Goal: Information Seeking & Learning: Learn about a topic

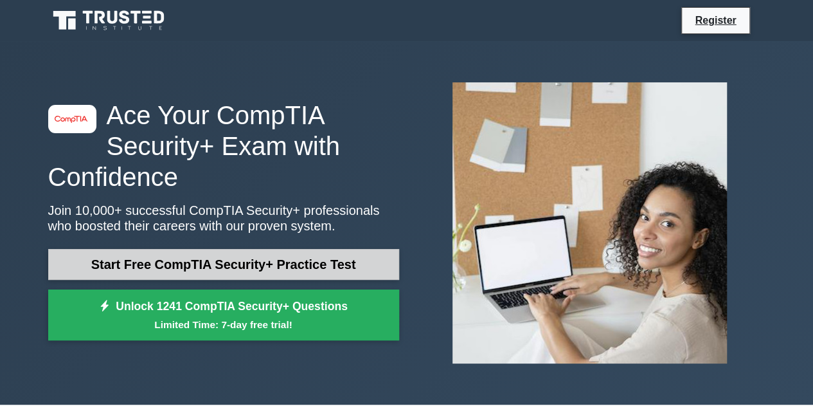
click at [203, 273] on link "Start Free CompTIA Security+ Practice Test" at bounding box center [223, 264] width 351 height 31
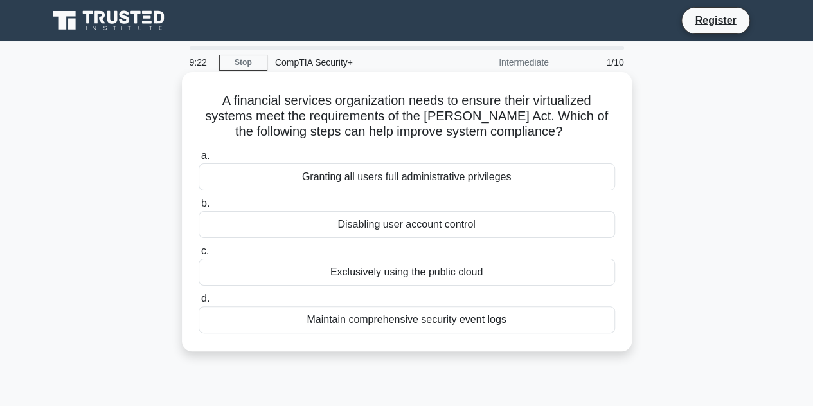
drag, startPoint x: 652, startPoint y: 1, endPoint x: 479, endPoint y: 254, distance: 306.6
click at [479, 254] on label "c. Exclusively using the public cloud" at bounding box center [407, 264] width 416 height 42
click at [199, 254] on input "c. Exclusively using the public cloud" at bounding box center [199, 251] width 0 height 8
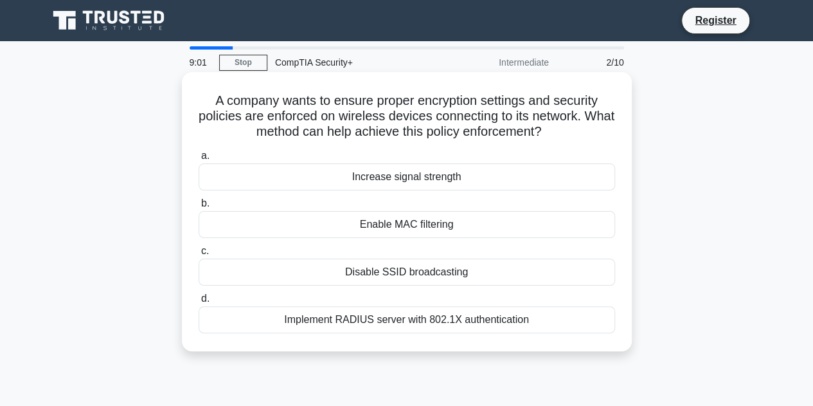
click at [429, 325] on div "Implement RADIUS server with 802.1X authentication" at bounding box center [407, 319] width 416 height 27
click at [199, 303] on input "d. Implement RADIUS server with 802.1X authentication" at bounding box center [199, 298] width 0 height 8
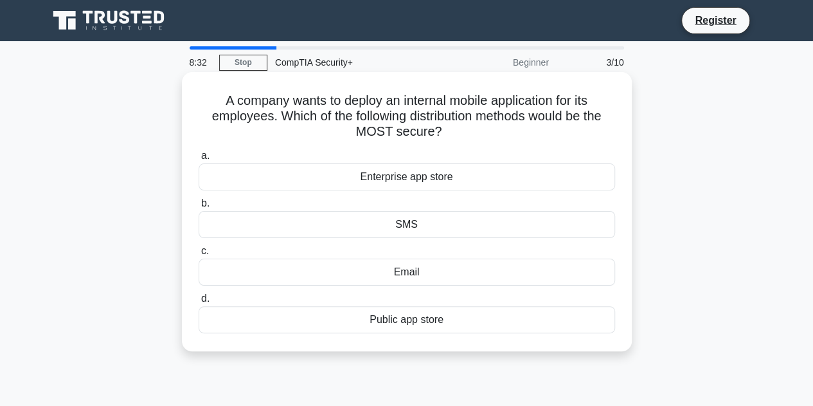
click at [438, 318] on div "Public app store" at bounding box center [407, 319] width 416 height 27
click at [199, 303] on input "d. Public app store" at bounding box center [199, 298] width 0 height 8
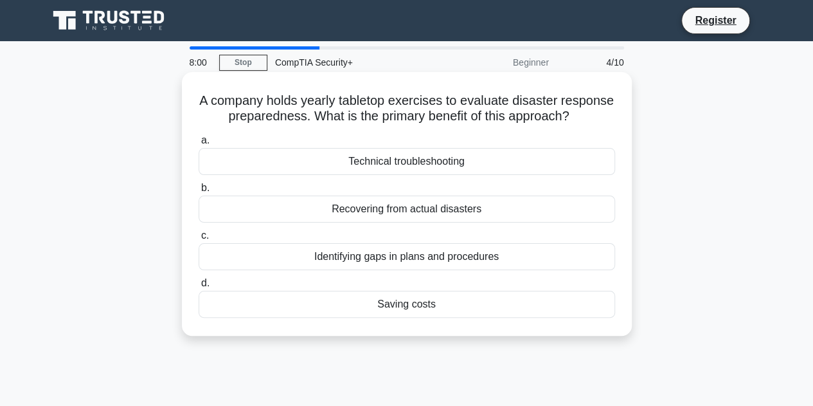
click at [440, 222] on div "Recovering from actual disasters" at bounding box center [407, 208] width 416 height 27
click at [199, 192] on input "b. Recovering from actual disasters" at bounding box center [199, 188] width 0 height 8
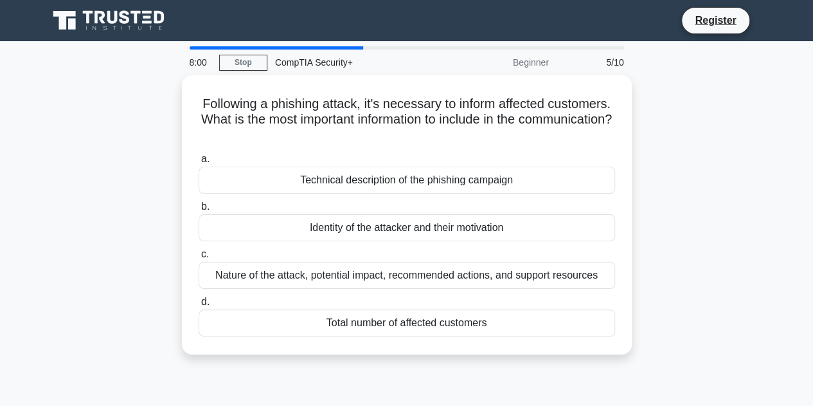
click at [440, 226] on div "Identity of the attacker and their motivation" at bounding box center [407, 227] width 416 height 27
click at [199, 211] on input "b. Identity of the attacker and their motivation" at bounding box center [199, 206] width 0 height 8
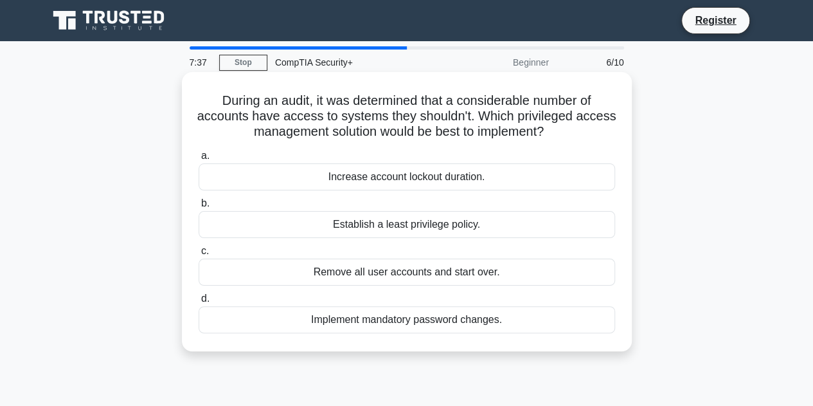
click at [383, 219] on div "Establish a least privilege policy." at bounding box center [407, 224] width 416 height 27
click at [199, 208] on input "b. Establish a least privilege policy." at bounding box center [199, 203] width 0 height 8
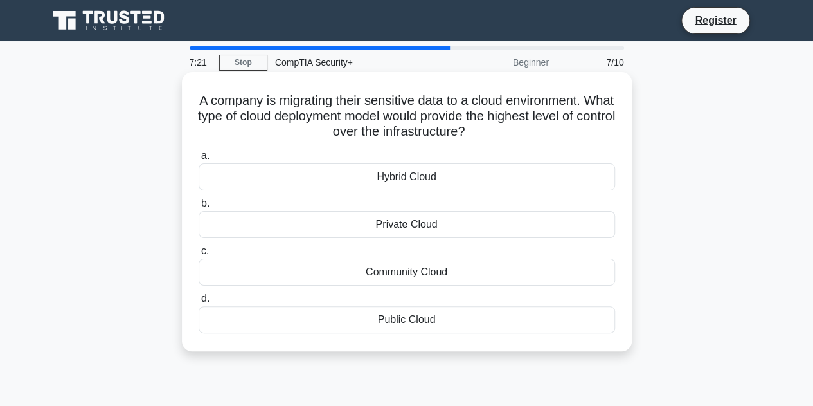
click at [404, 225] on div "Private Cloud" at bounding box center [407, 224] width 416 height 27
click at [199, 208] on input "b. Private Cloud" at bounding box center [199, 203] width 0 height 8
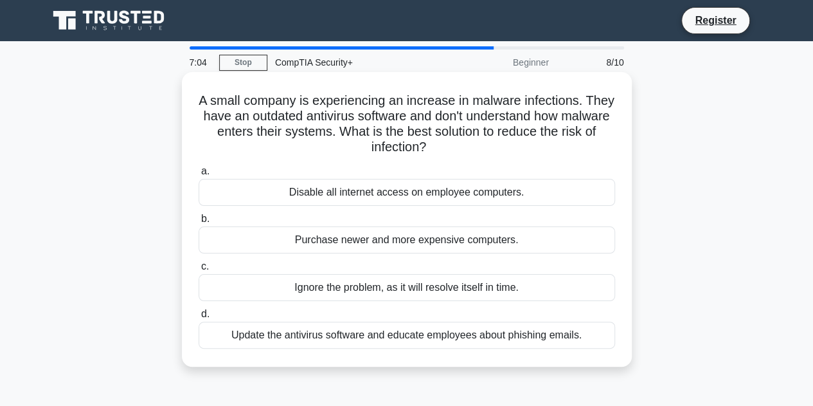
click at [440, 339] on div "Update the antivirus software and educate employees about phishing emails." at bounding box center [407, 334] width 416 height 27
click at [199, 318] on input "d. Update the antivirus software and educate employees about phishing emails." at bounding box center [199, 314] width 0 height 8
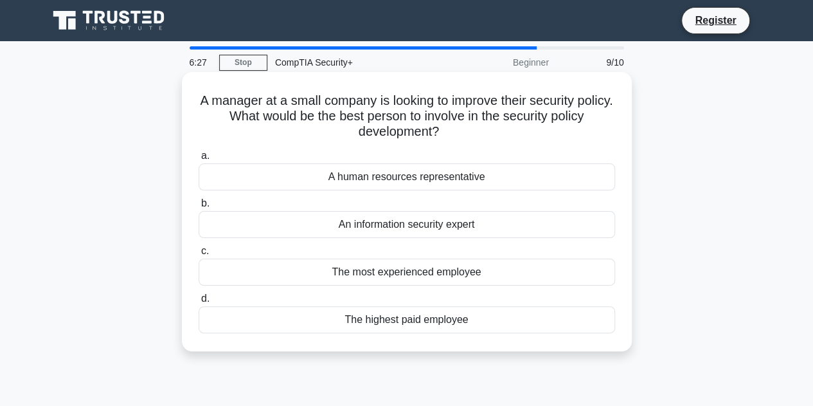
click at [400, 228] on div "An information security expert" at bounding box center [407, 224] width 416 height 27
click at [199, 208] on input "b. An information security expert" at bounding box center [199, 203] width 0 height 8
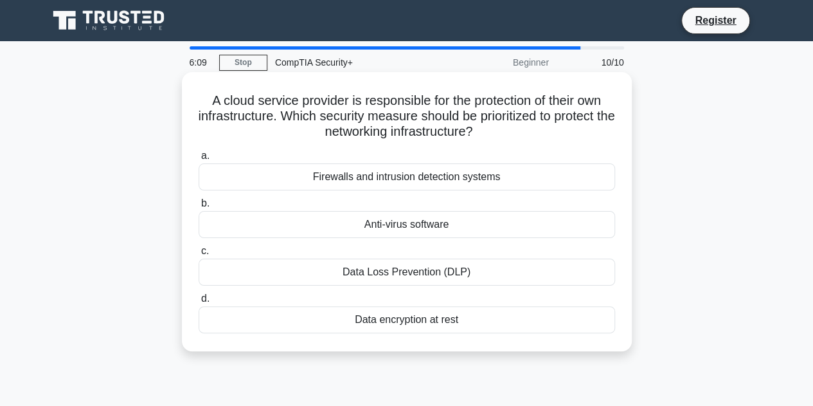
click at [411, 176] on div "Firewalls and intrusion detection systems" at bounding box center [407, 176] width 416 height 27
click at [199, 160] on input "a. Firewalls and intrusion detection systems" at bounding box center [199, 156] width 0 height 8
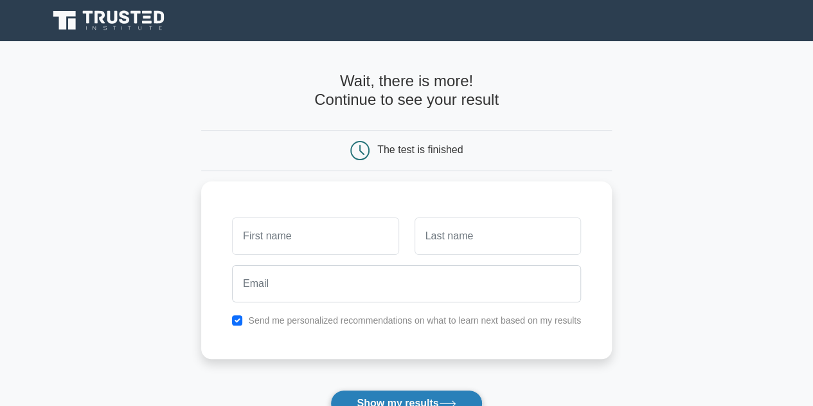
click at [419, 398] on button "Show my results" at bounding box center [406, 402] width 152 height 27
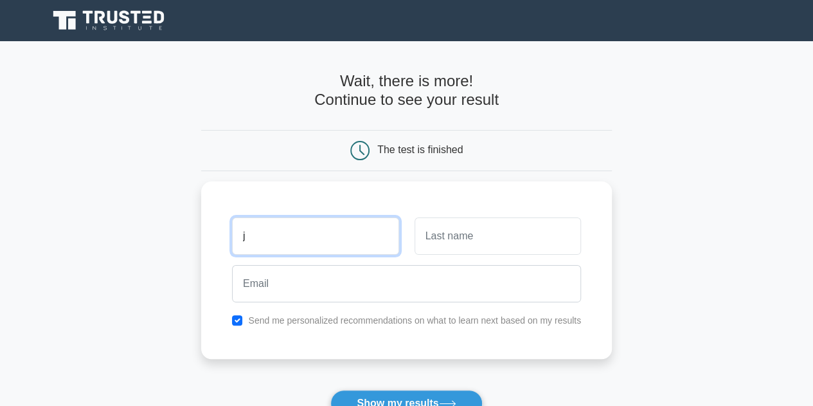
type input "j"
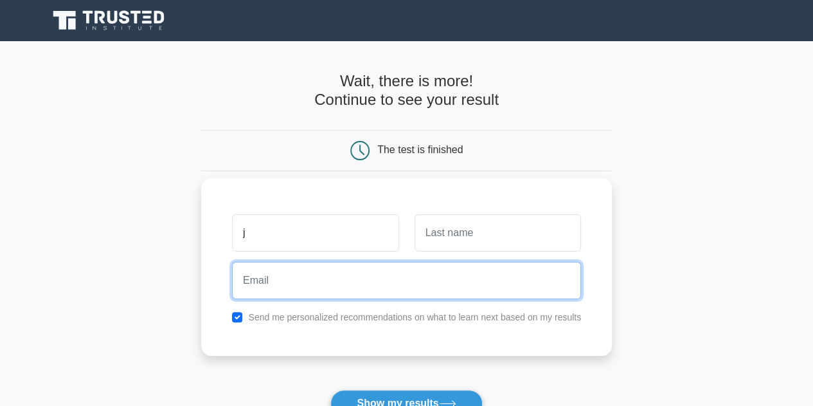
click at [357, 283] on input "email" at bounding box center [406, 280] width 349 height 37
paste input "anaconda28421@aminating.com"
type input "anaconda28421@aminating.com"
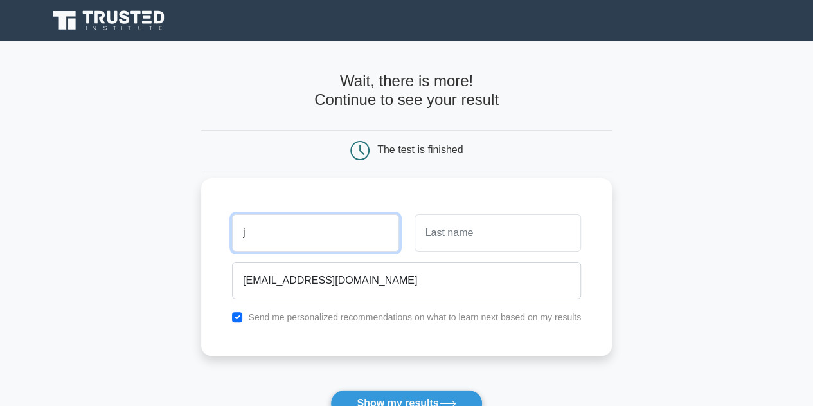
click at [276, 239] on input "j" at bounding box center [315, 232] width 166 height 37
type input "John"
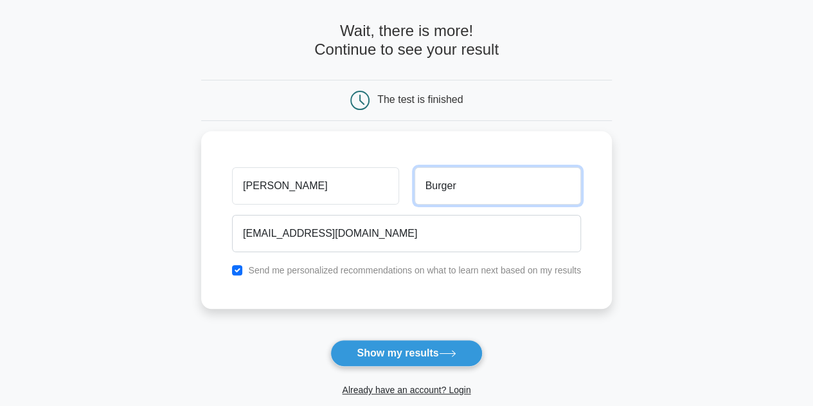
scroll to position [53, 0]
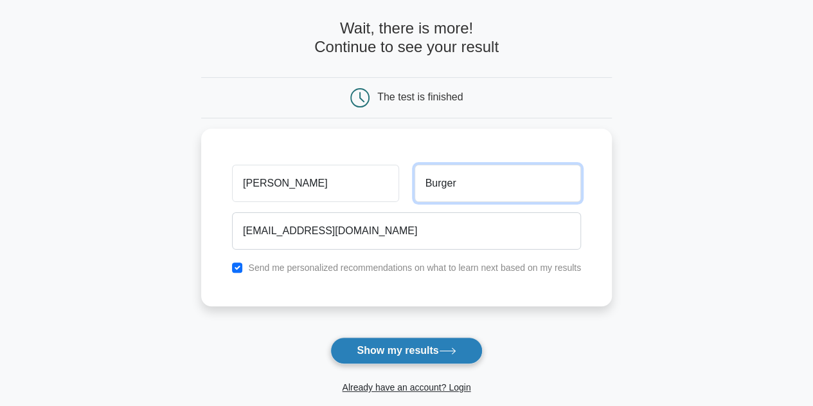
type input "Burger"
click at [436, 343] on button "Show my results" at bounding box center [406, 350] width 152 height 27
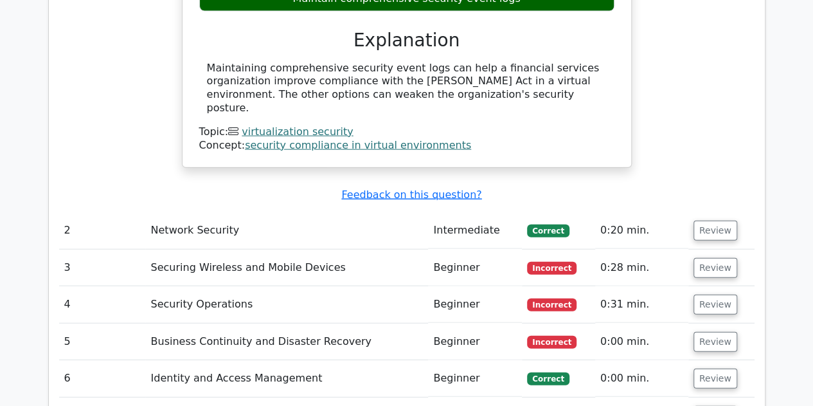
scroll to position [1465, 0]
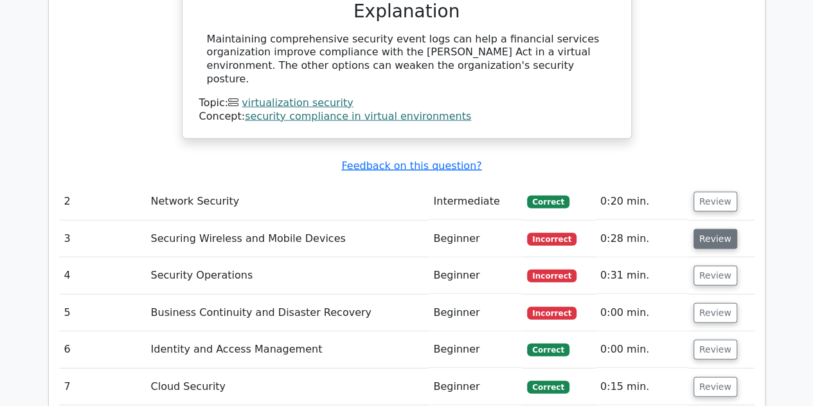
click at [716, 229] on button "Review" at bounding box center [715, 239] width 44 height 20
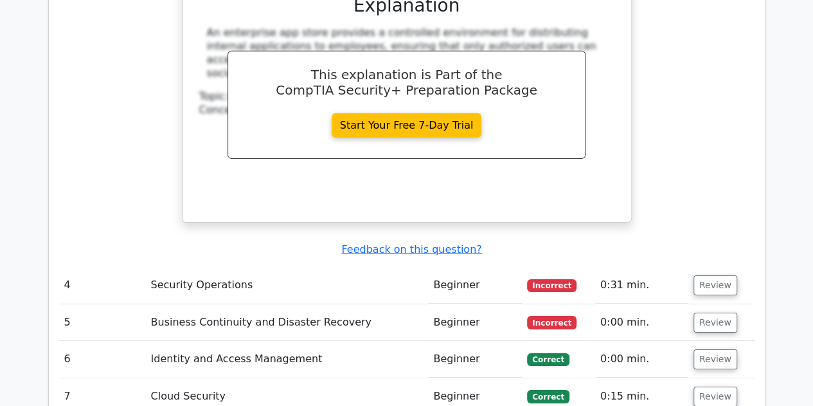
scroll to position [2005, 0]
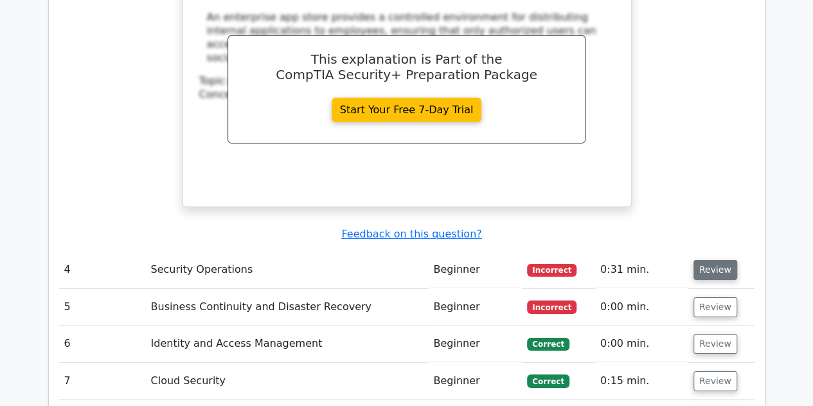
click at [710, 260] on button "Review" at bounding box center [715, 270] width 44 height 20
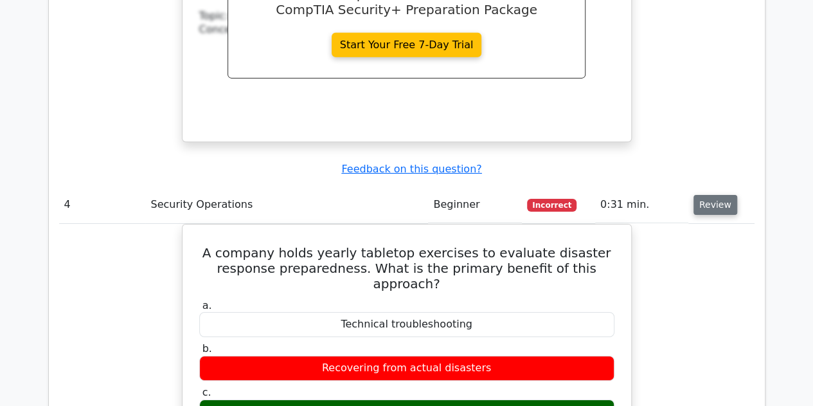
scroll to position [2134, 0]
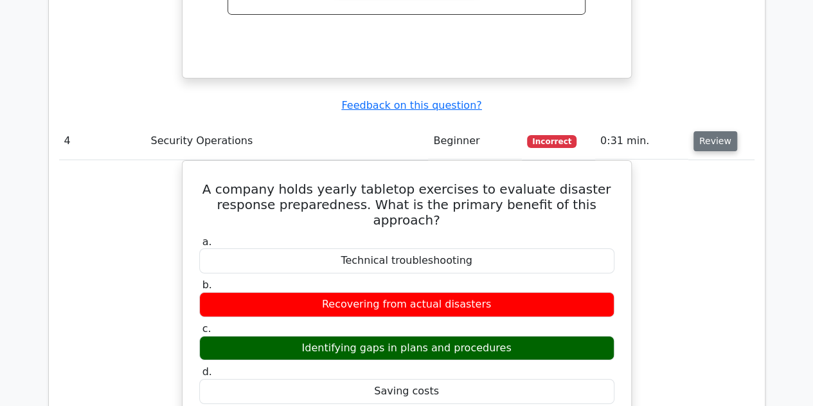
click at [705, 131] on button "Review" at bounding box center [715, 141] width 44 height 20
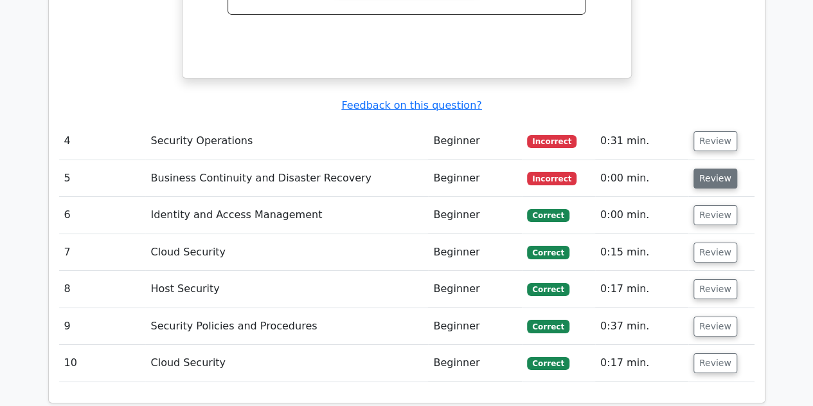
click at [710, 168] on button "Review" at bounding box center [715, 178] width 44 height 20
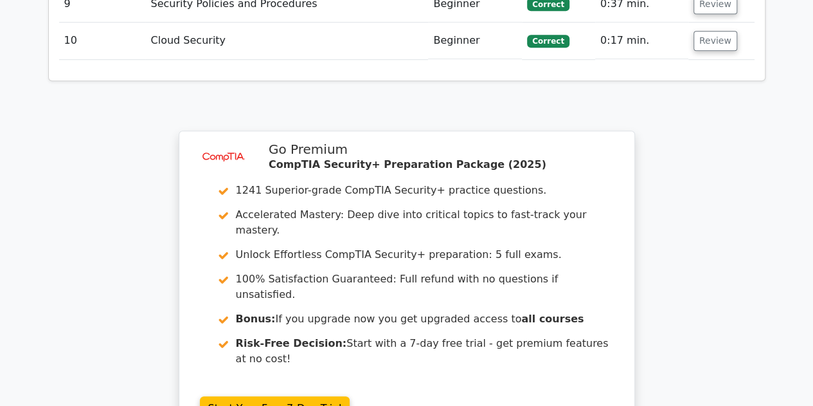
scroll to position [2931, 0]
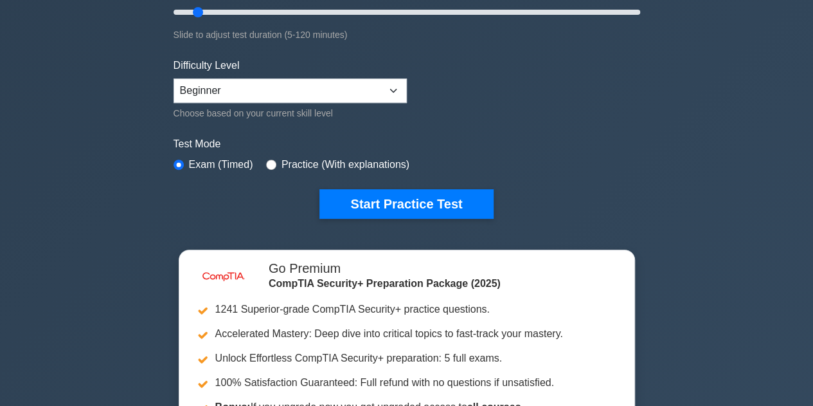
scroll to position [271, 0]
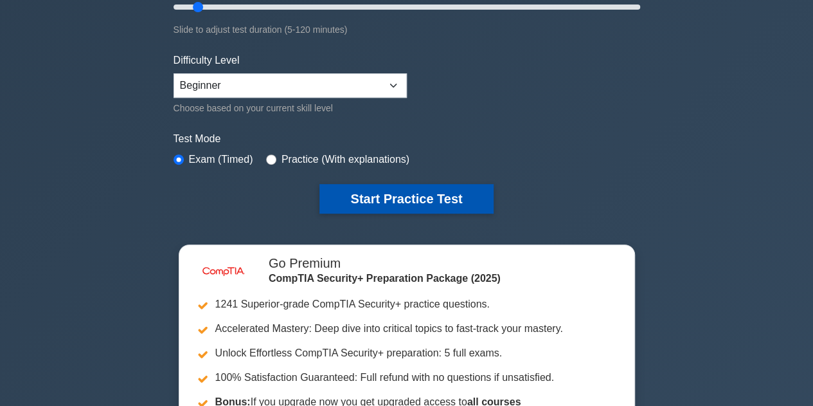
click at [396, 197] on button "Start Practice Test" at bounding box center [406, 199] width 174 height 30
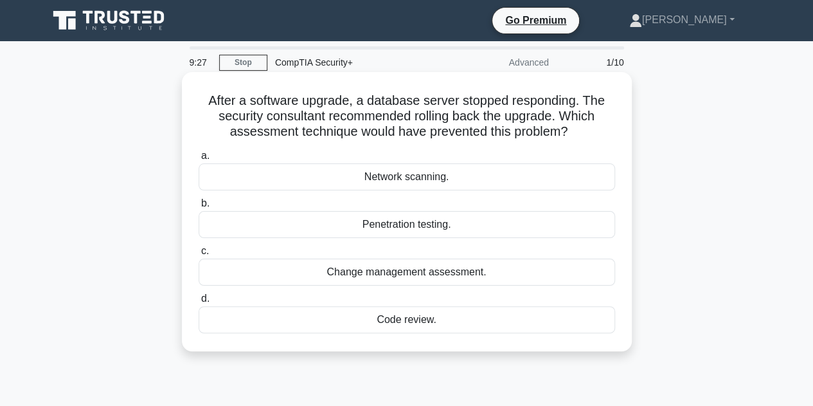
click at [406, 271] on div "Change management assessment." at bounding box center [407, 271] width 416 height 27
click at [199, 255] on input "c. Change management assessment." at bounding box center [199, 251] width 0 height 8
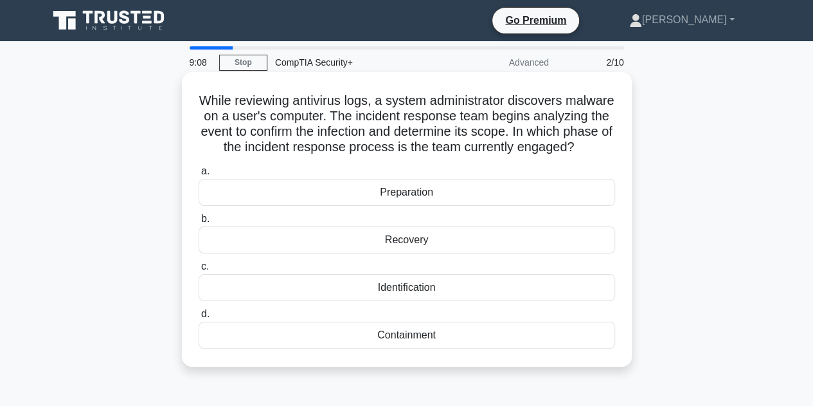
click at [404, 301] on div "Identification" at bounding box center [407, 287] width 416 height 27
click at [199, 271] on input "c. Identification" at bounding box center [199, 266] width 0 height 8
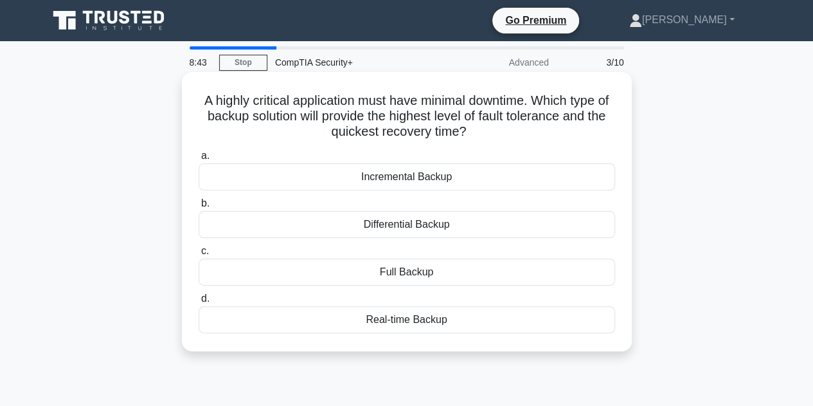
click at [420, 223] on div "Differential Backup" at bounding box center [407, 224] width 416 height 27
click at [199, 208] on input "b. Differential Backup" at bounding box center [199, 203] width 0 height 8
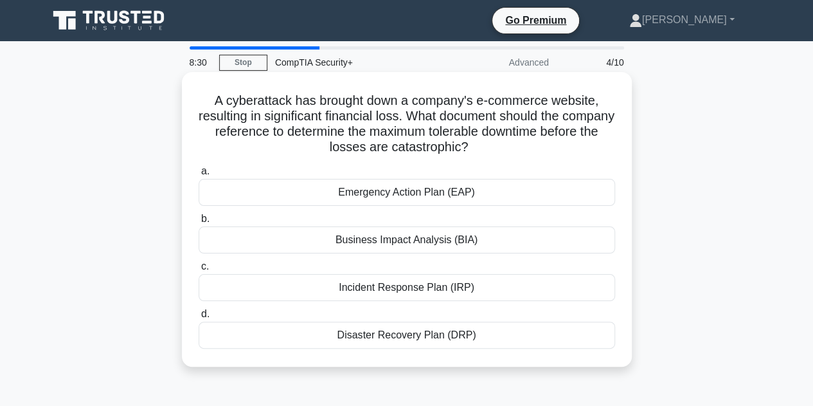
click at [398, 334] on div "Disaster Recovery Plan (DRP)" at bounding box center [407, 334] width 416 height 27
click at [199, 318] on input "d. Disaster Recovery Plan (DRP)" at bounding box center [199, 314] width 0 height 8
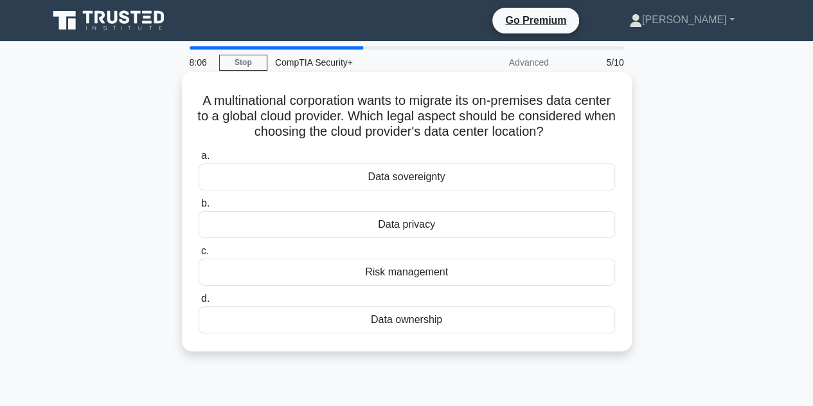
click at [395, 238] on div "Data privacy" at bounding box center [407, 224] width 416 height 27
click at [199, 208] on input "b. Data privacy" at bounding box center [199, 203] width 0 height 8
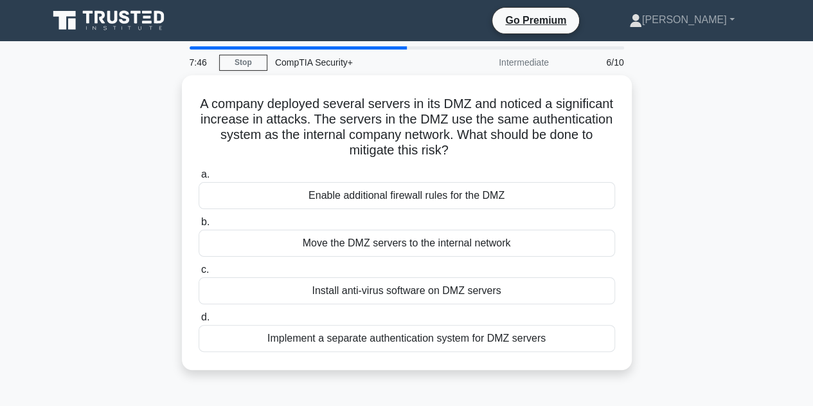
click at [395, 244] on div "Move the DMZ servers to the internal network" at bounding box center [407, 242] width 416 height 27
click at [199, 226] on input "b. Move the DMZ servers to the internal network" at bounding box center [199, 222] width 0 height 8
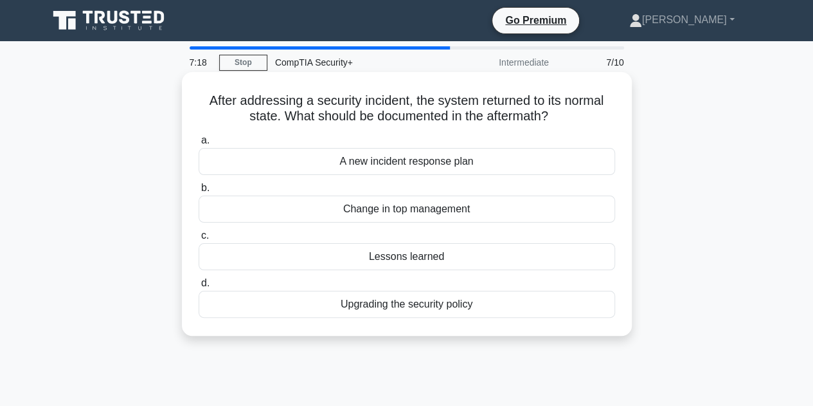
click at [400, 307] on div "Upgrading the security policy" at bounding box center [407, 304] width 416 height 27
click at [199, 287] on input "d. Upgrading the security policy" at bounding box center [199, 283] width 0 height 8
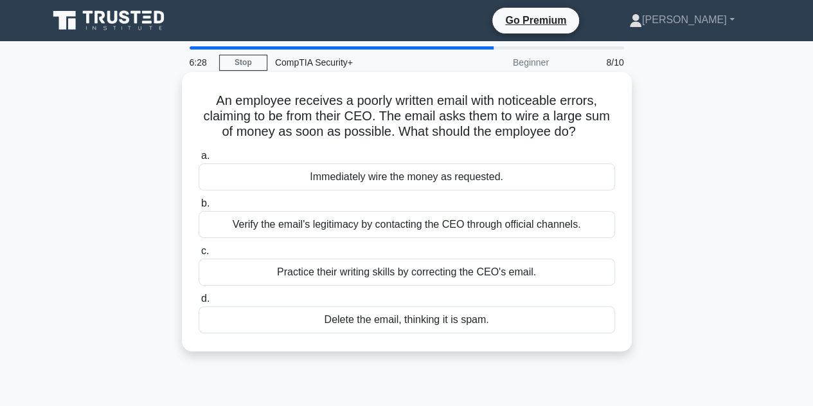
click at [402, 222] on div "Verify the email's legitimacy by contacting the CEO through official channels." at bounding box center [407, 224] width 416 height 27
click at [199, 208] on input "b. Verify the email's legitimacy by contacting the CEO through official channel…" at bounding box center [199, 203] width 0 height 8
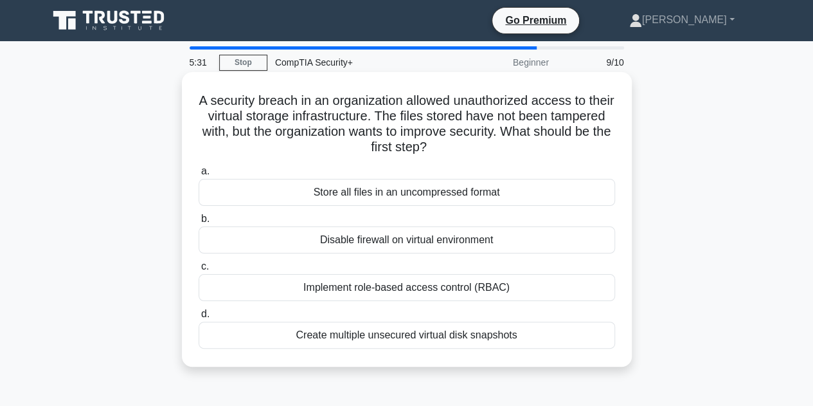
click at [422, 339] on div "Create multiple unsecured virtual disk snapshots" at bounding box center [407, 334] width 416 height 27
click at [199, 318] on input "d. Create multiple unsecured virtual disk snapshots" at bounding box center [199, 314] width 0 height 8
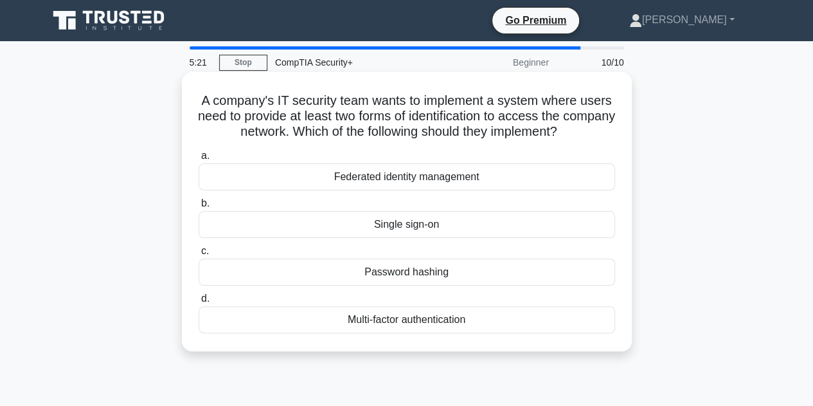
click at [422, 327] on div "Multi-factor authentication" at bounding box center [407, 319] width 416 height 27
click at [199, 303] on input "d. Multi-factor authentication" at bounding box center [199, 298] width 0 height 8
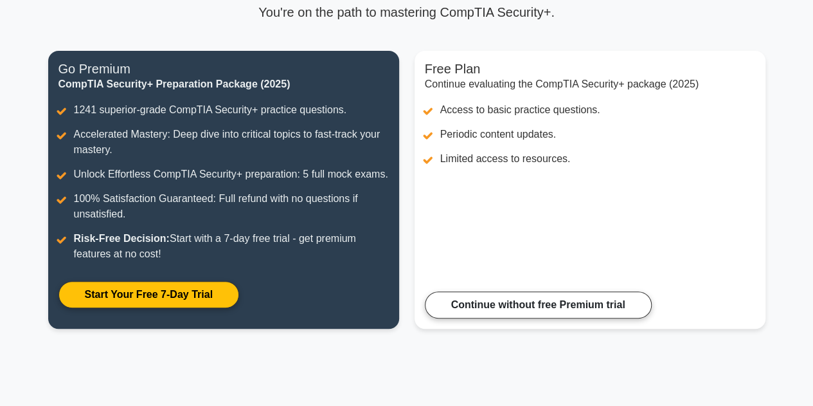
scroll to position [103, 0]
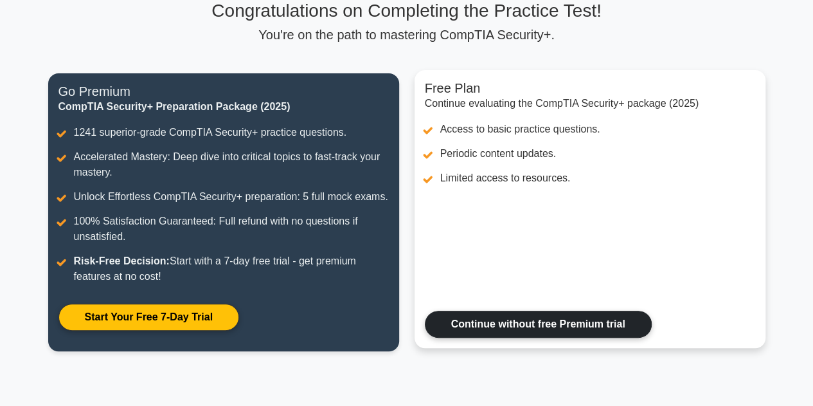
click at [479, 331] on link "Continue without free Premium trial" at bounding box center [538, 323] width 227 height 27
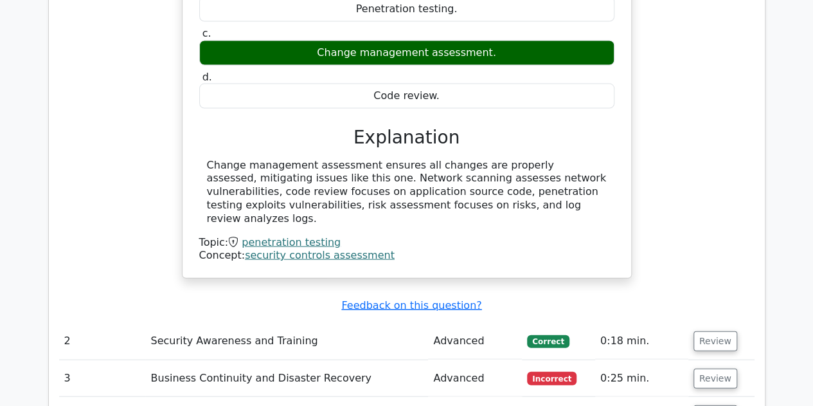
scroll to position [1311, 0]
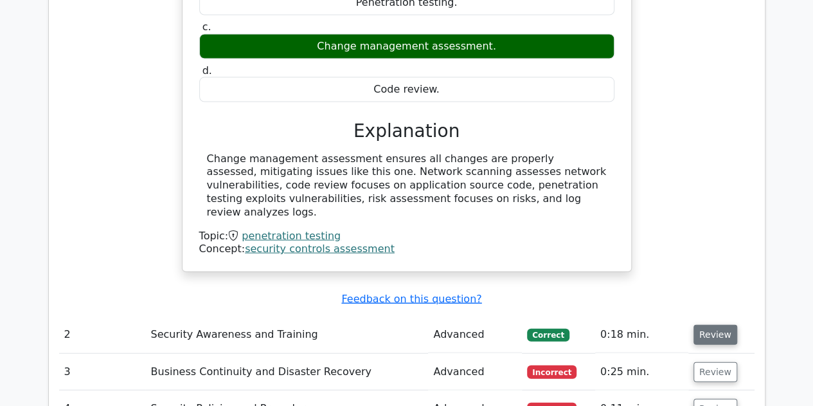
click at [704, 325] on button "Review" at bounding box center [715, 335] width 44 height 20
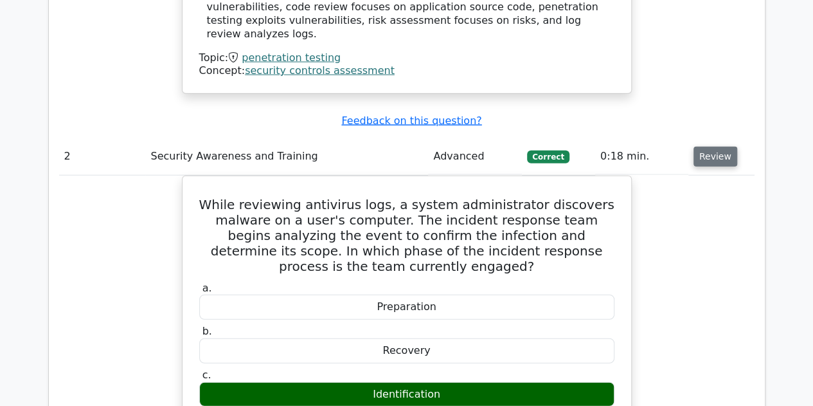
scroll to position [1491, 0]
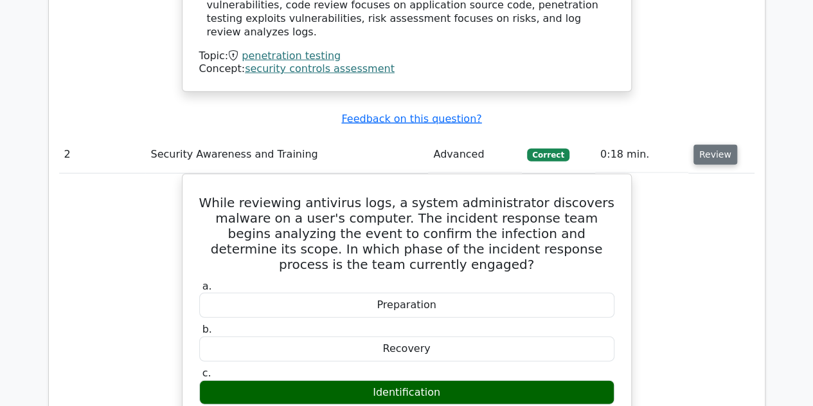
click at [702, 145] on button "Review" at bounding box center [715, 155] width 44 height 20
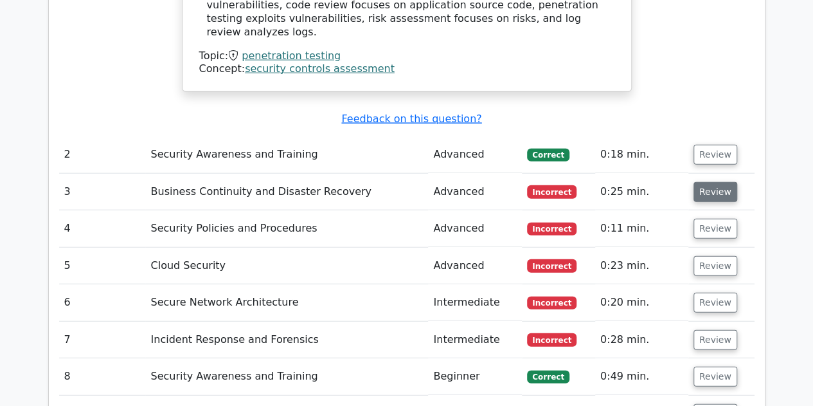
click at [706, 182] on button "Review" at bounding box center [715, 192] width 44 height 20
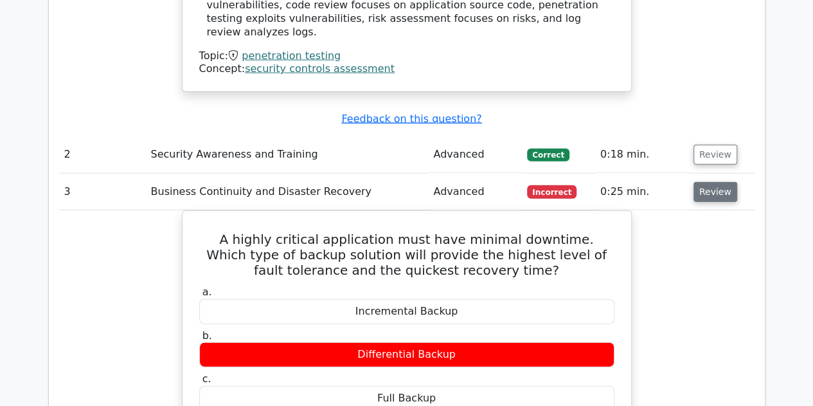
click at [711, 182] on button "Review" at bounding box center [715, 192] width 44 height 20
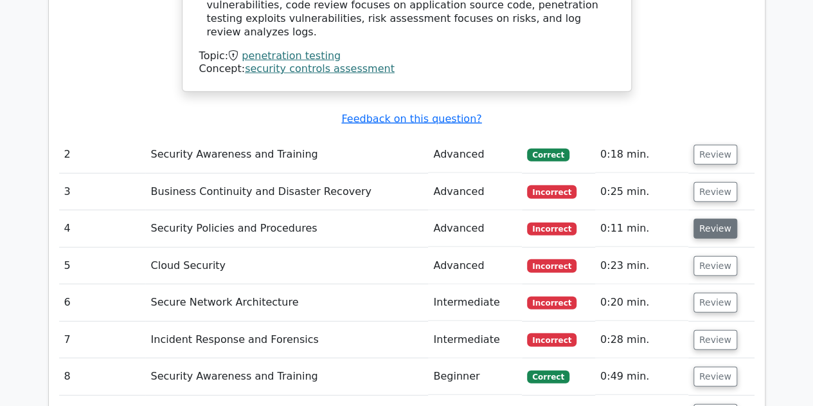
click at [713, 219] on button "Review" at bounding box center [715, 229] width 44 height 20
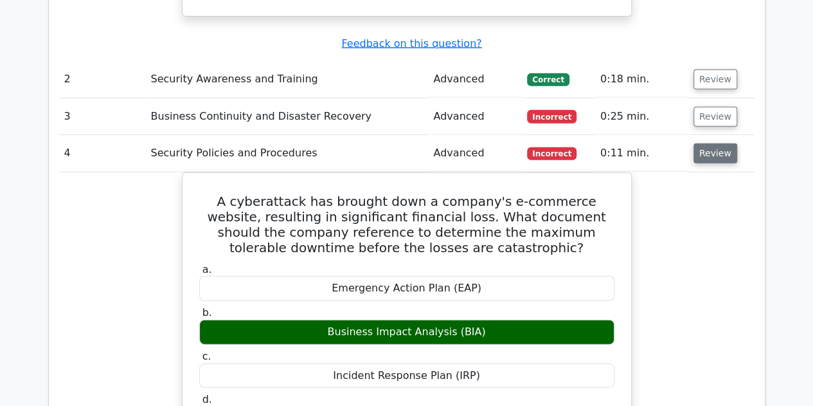
scroll to position [1568, 0]
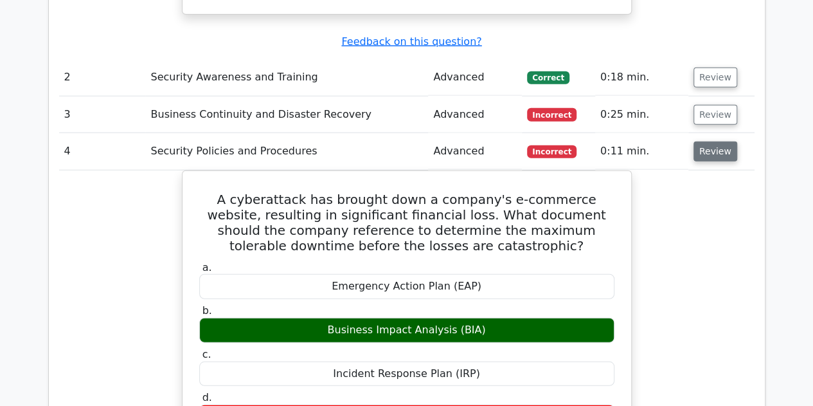
click at [711, 141] on button "Review" at bounding box center [715, 151] width 44 height 20
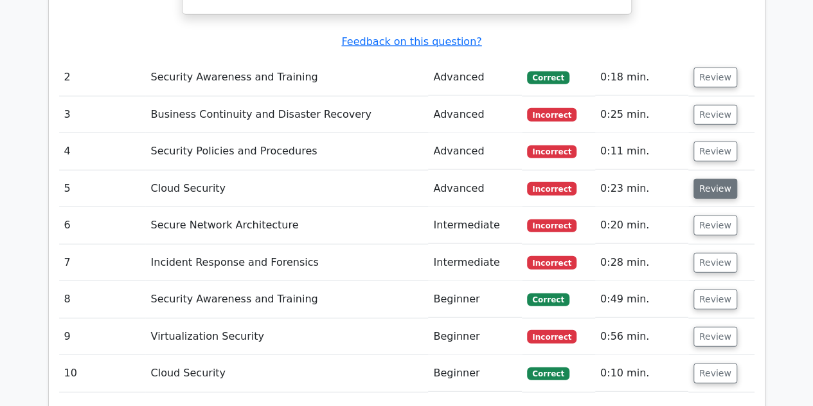
click at [712, 179] on button "Review" at bounding box center [715, 189] width 44 height 20
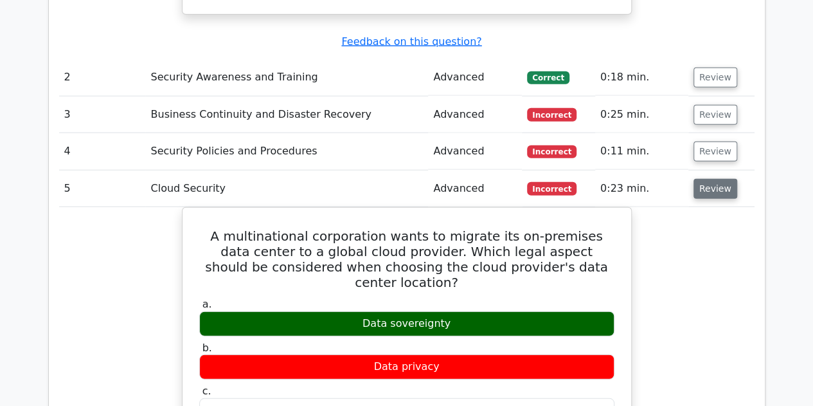
click at [700, 179] on button "Review" at bounding box center [715, 189] width 44 height 20
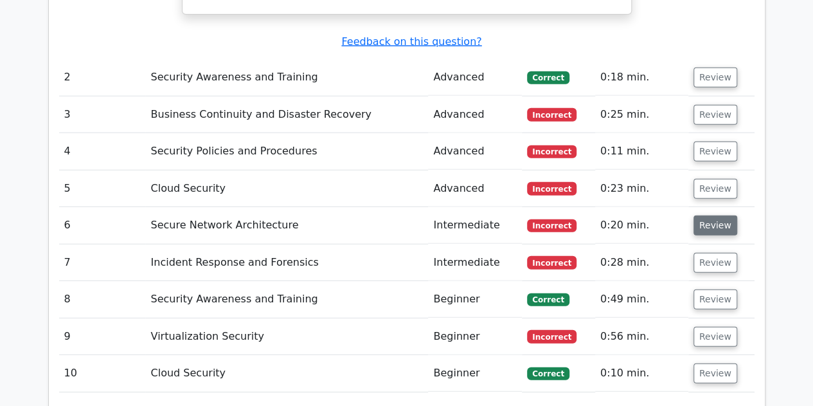
click at [701, 215] on button "Review" at bounding box center [715, 225] width 44 height 20
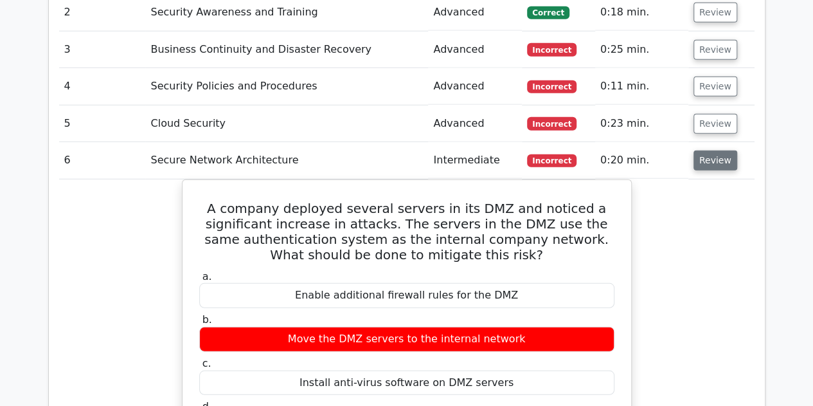
scroll to position [1697, 0]
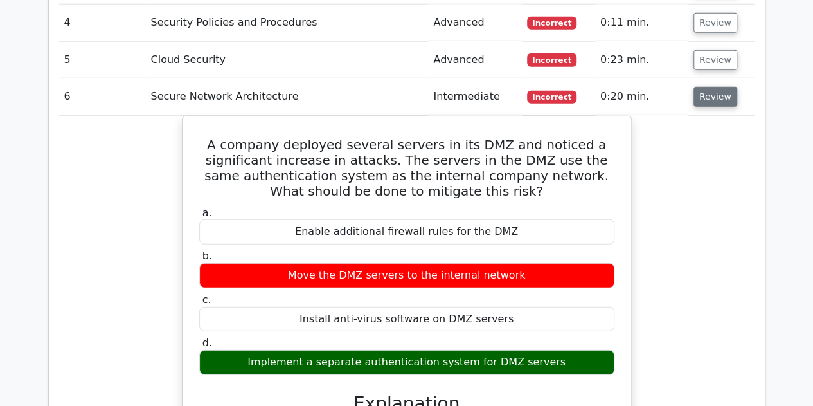
click at [710, 87] on button "Review" at bounding box center [715, 97] width 44 height 20
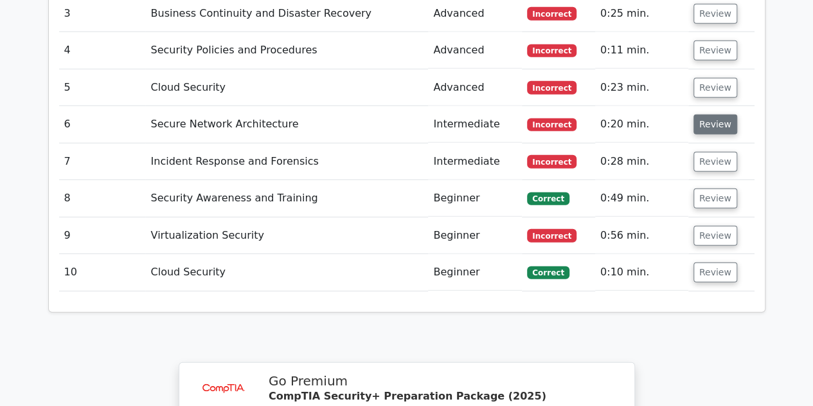
scroll to position [1645, 0]
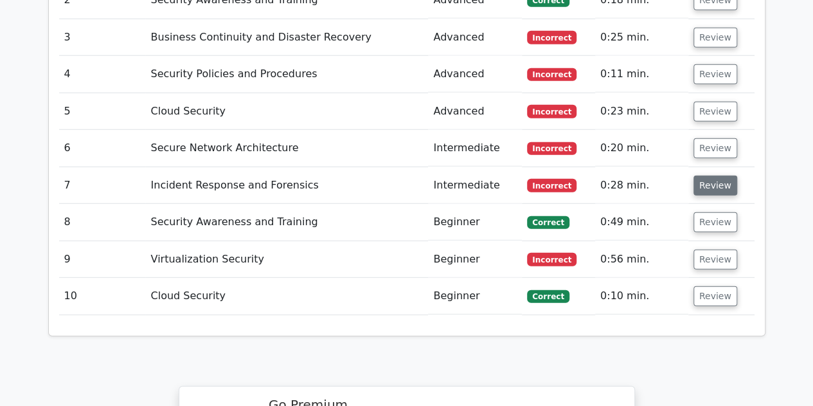
click at [713, 175] on button "Review" at bounding box center [715, 185] width 44 height 20
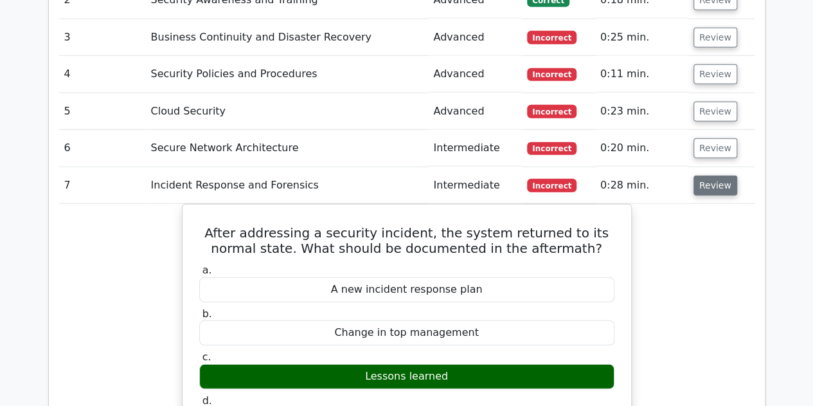
click at [712, 175] on button "Review" at bounding box center [715, 185] width 44 height 20
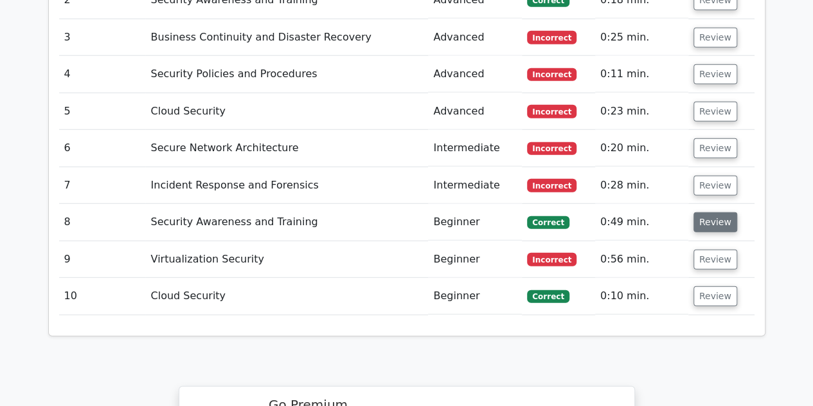
click at [702, 212] on button "Review" at bounding box center [715, 222] width 44 height 20
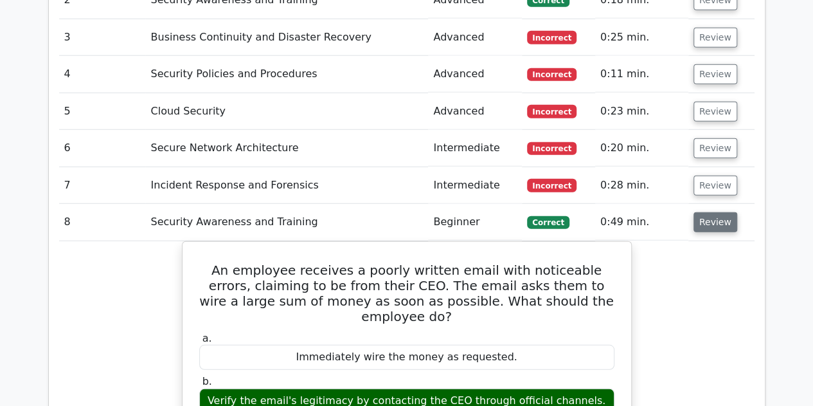
click at [702, 212] on button "Review" at bounding box center [715, 222] width 44 height 20
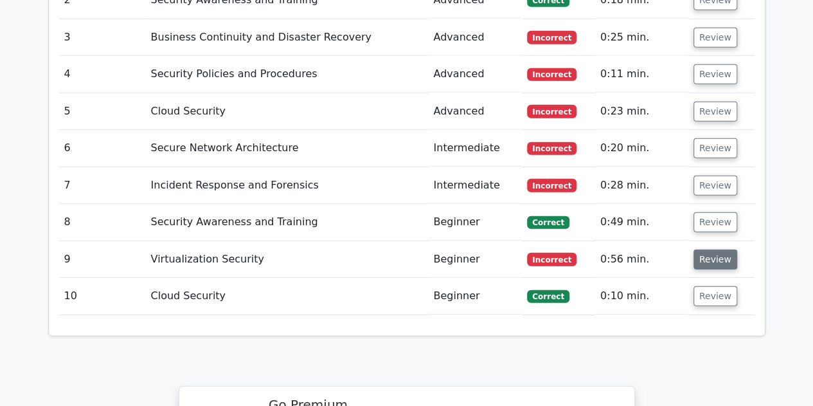
click at [707, 249] on button "Review" at bounding box center [715, 259] width 44 height 20
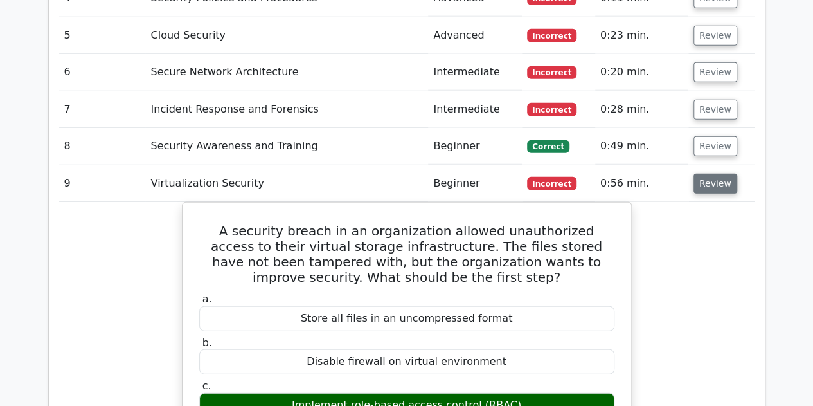
scroll to position [1723, 0]
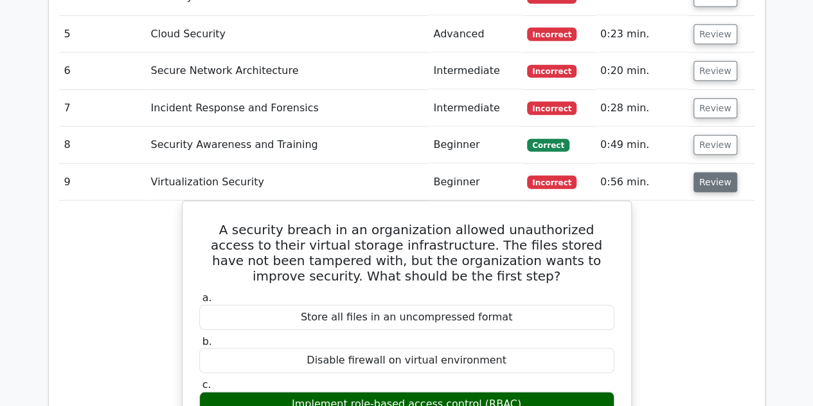
click at [706, 172] on button "Review" at bounding box center [715, 182] width 44 height 20
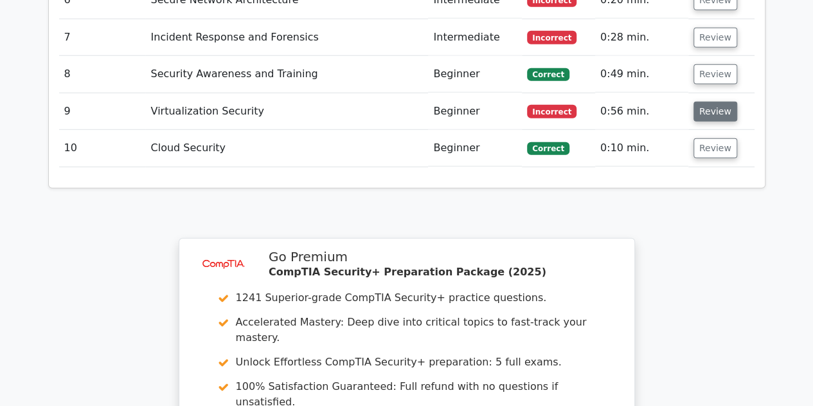
scroll to position [1851, 0]
